Goal: Transaction & Acquisition: Obtain resource

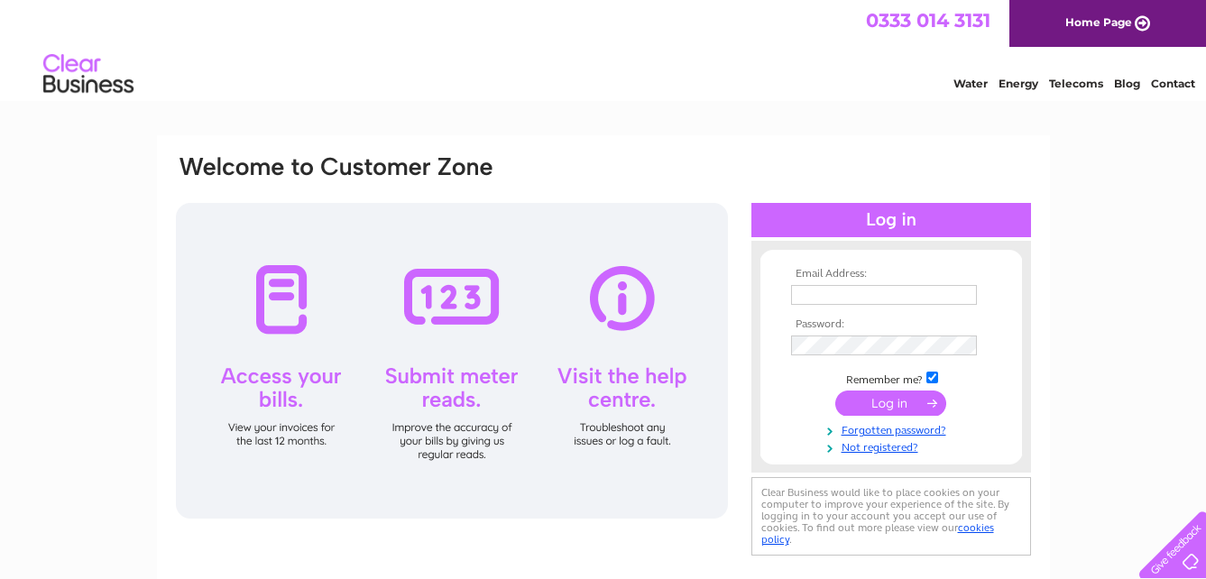
type input "[PERSON_NAME][EMAIL_ADDRESS][PERSON_NAME][DOMAIN_NAME]"
click at [867, 398] on input "submit" at bounding box center [891, 403] width 111 height 25
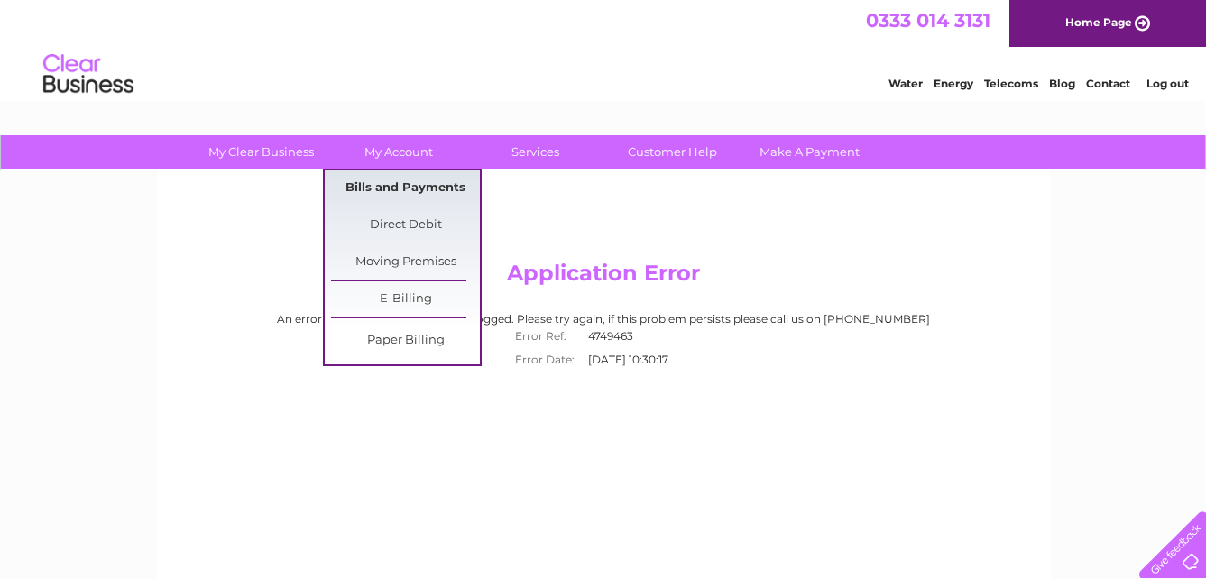
click at [394, 181] on link "Bills and Payments" at bounding box center [405, 189] width 149 height 36
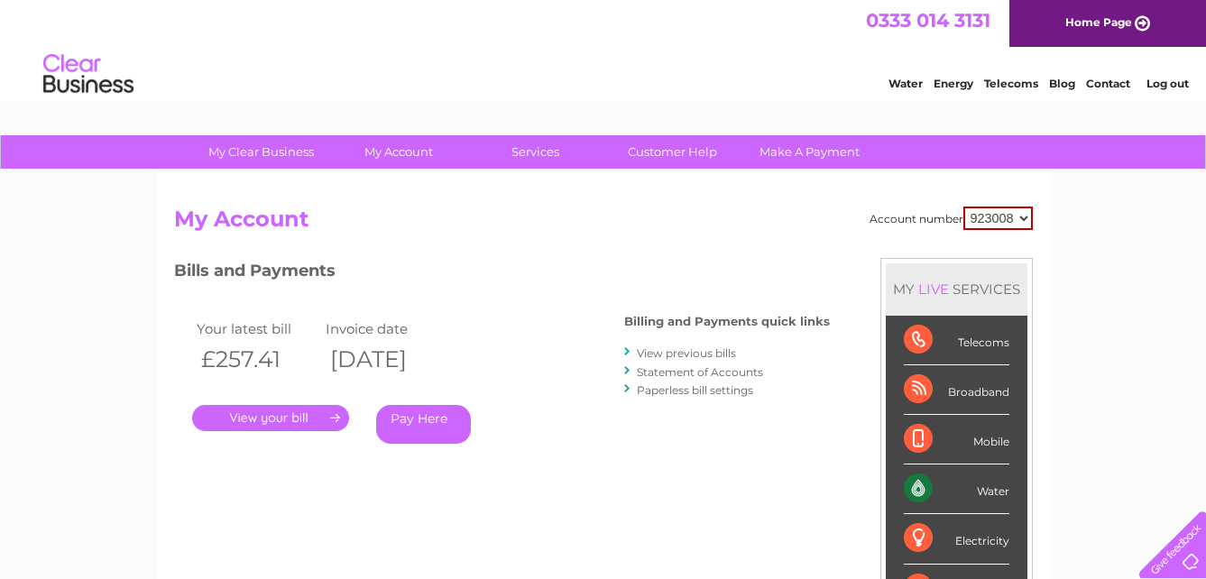
click at [280, 417] on link "." at bounding box center [270, 418] width 157 height 26
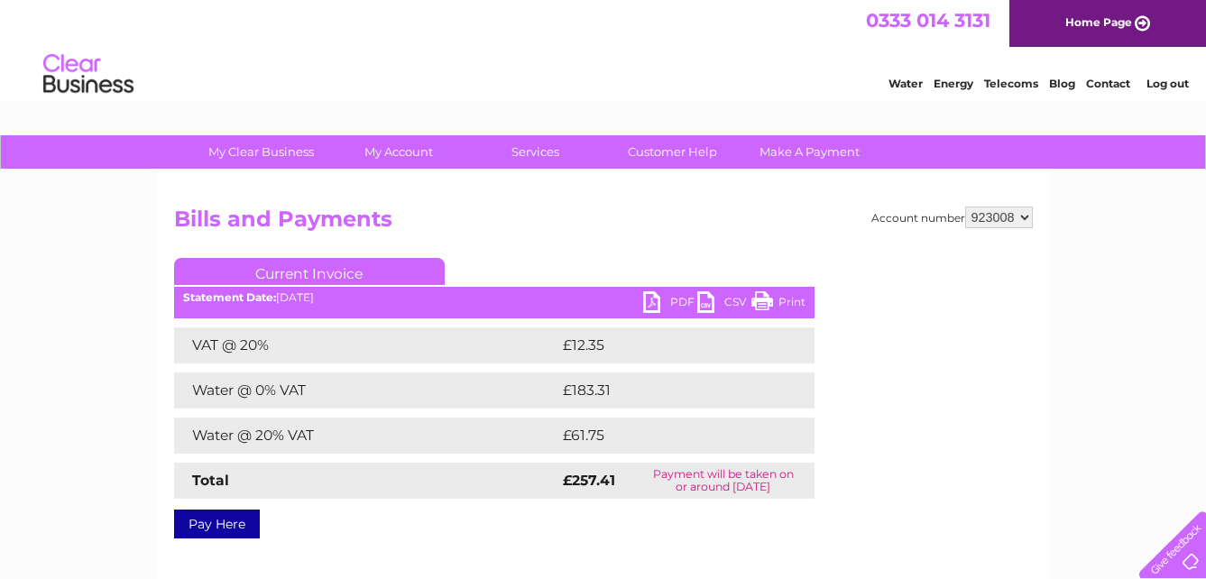
click at [647, 305] on link "PDF" at bounding box center [670, 304] width 54 height 26
click at [1168, 86] on link "Log out" at bounding box center [1168, 84] width 42 height 14
